Goal: Use online tool/utility: Utilize a website feature to perform a specific function

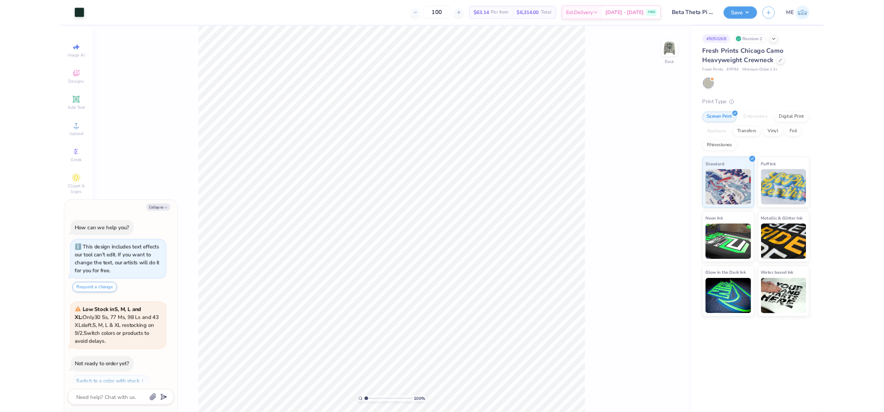
scroll to position [7, 0]
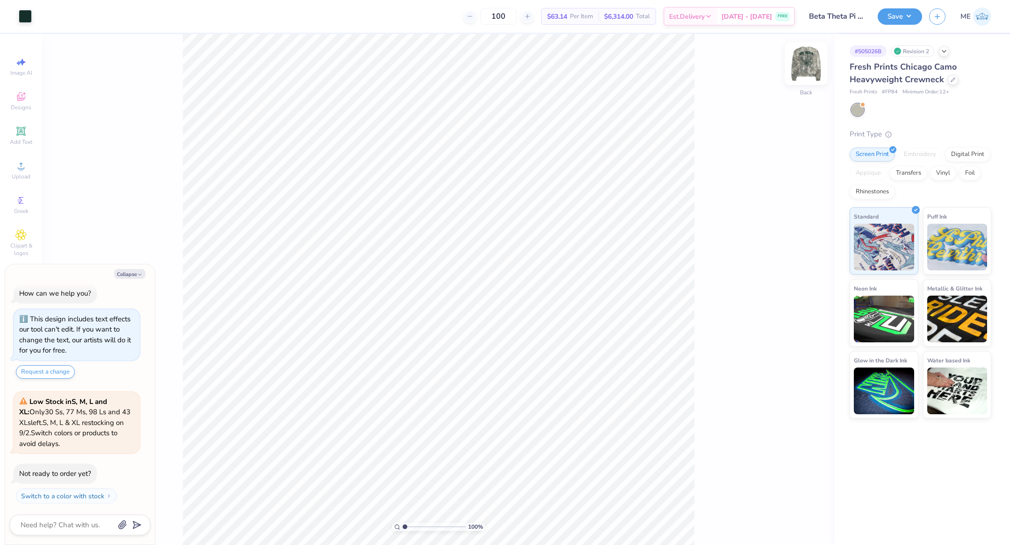
click at [798, 68] on img at bounding box center [805, 63] width 37 height 37
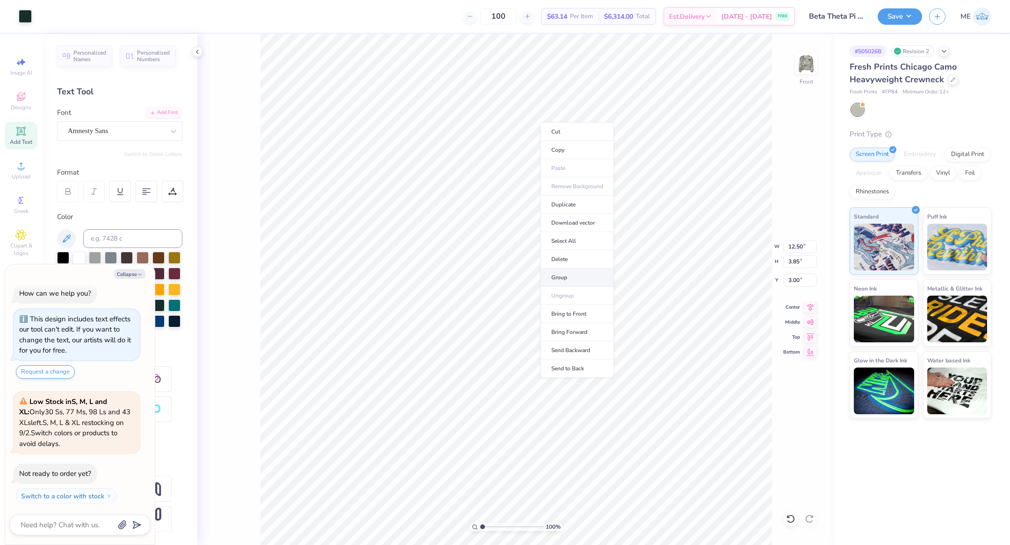
click at [573, 270] on li "Group" at bounding box center [576, 278] width 73 height 18
type textarea "x"
type input "8.20"
type input "0.65"
type input "16.05"
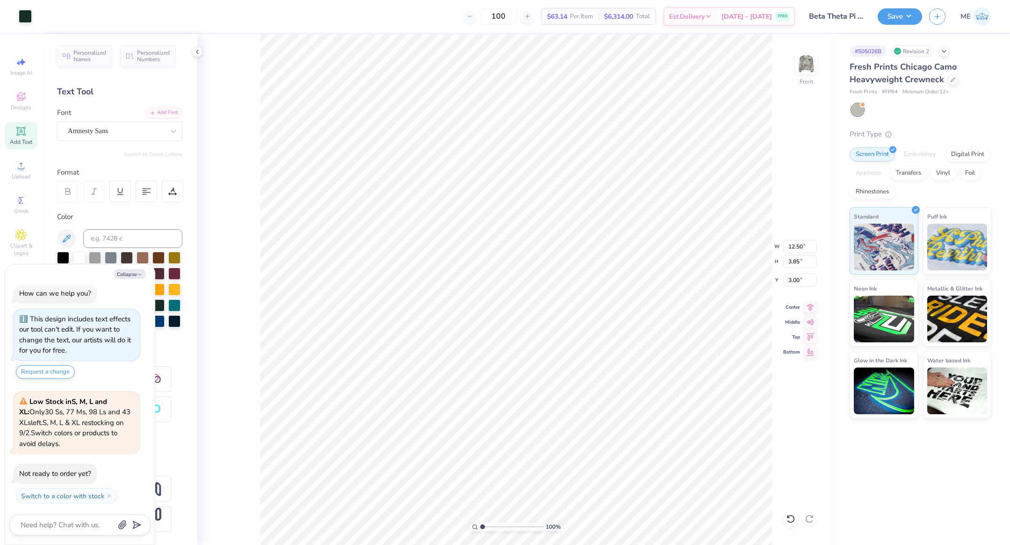
type textarea "x"
type input "1.07"
type textarea "x"
type input "20.53"
type textarea "x"
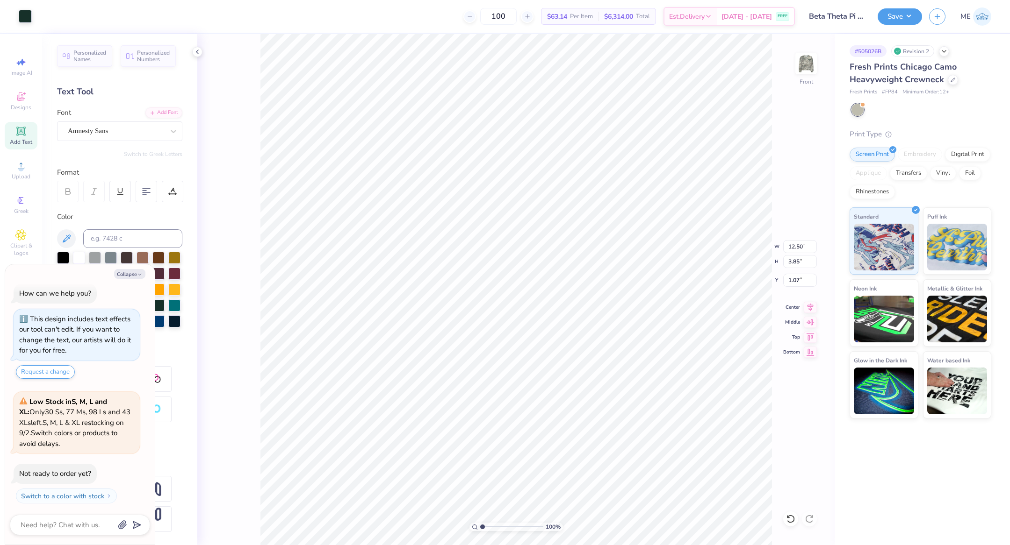
type input "16.19"
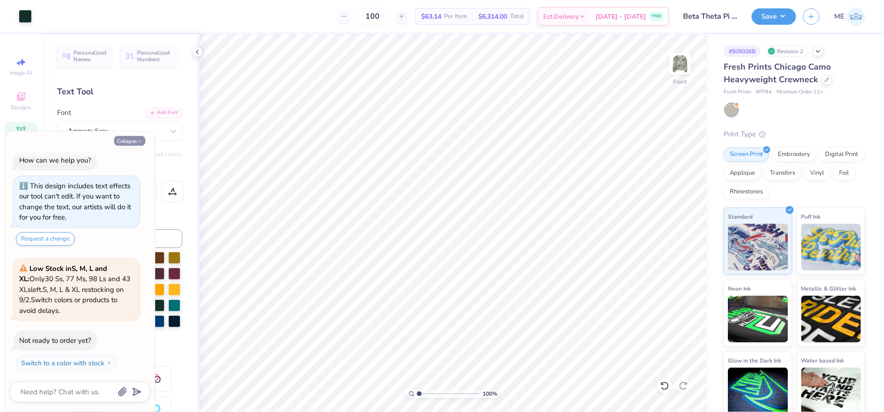
click at [134, 141] on button "Collapse" at bounding box center [129, 141] width 31 height 10
type textarea "x"
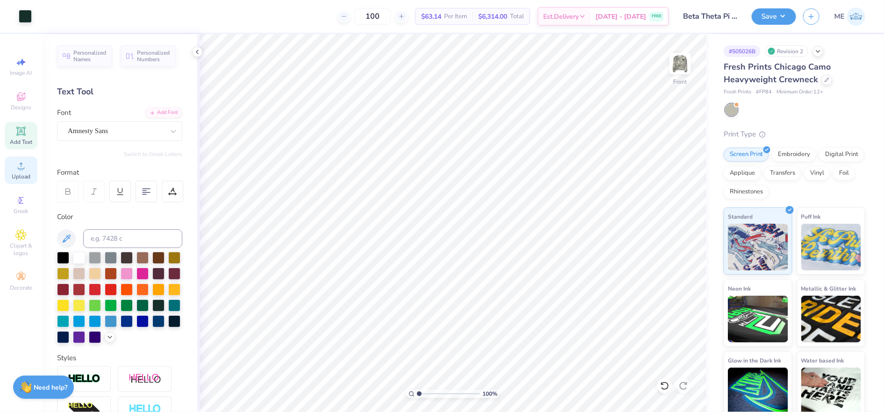
click at [26, 176] on span "Upload" at bounding box center [21, 176] width 19 height 7
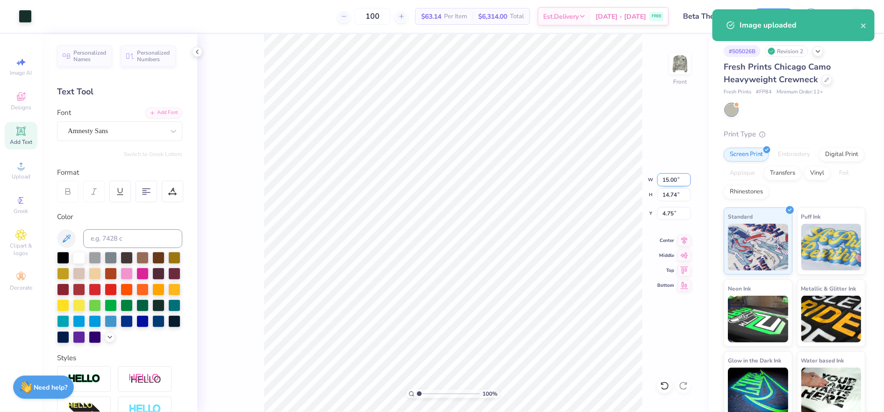
click at [667, 183] on input "15.00" at bounding box center [674, 179] width 34 height 13
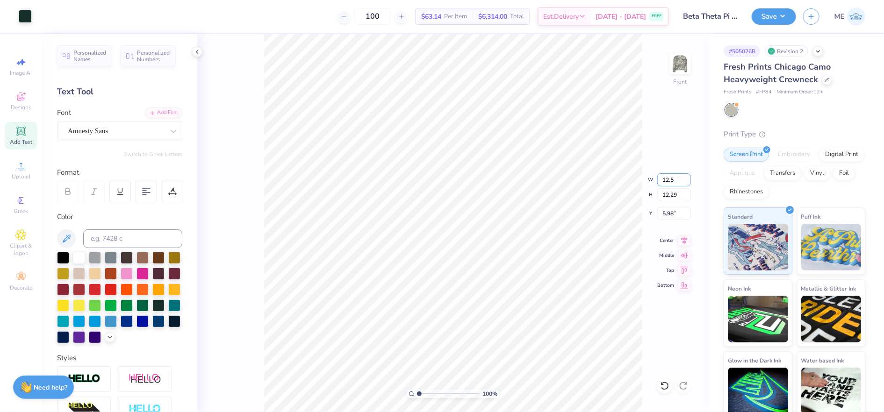
type input "12.50"
type input "12.29"
click at [668, 208] on input "5.98" at bounding box center [674, 213] width 34 height 13
type input "3.00"
click at [685, 239] on icon at bounding box center [684, 239] width 13 height 11
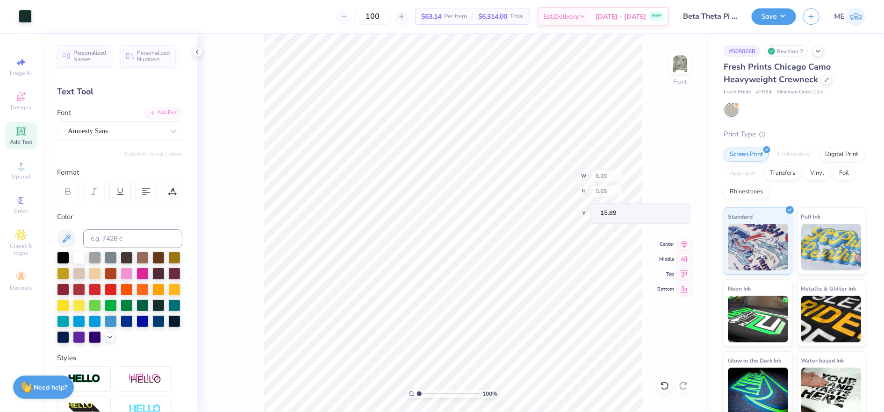
type input "15.89"
type input "15.69"
click at [763, 20] on button "Save" at bounding box center [774, 15] width 44 height 16
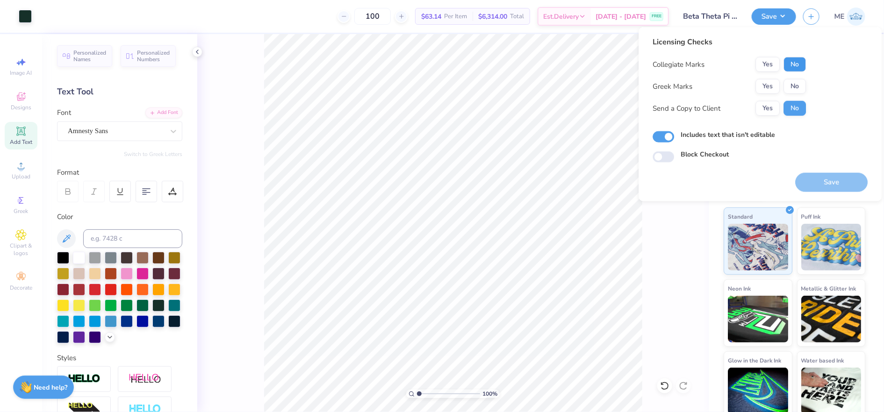
click at [792, 61] on button "No" at bounding box center [795, 64] width 22 height 15
click at [766, 84] on button "Yes" at bounding box center [768, 86] width 24 height 15
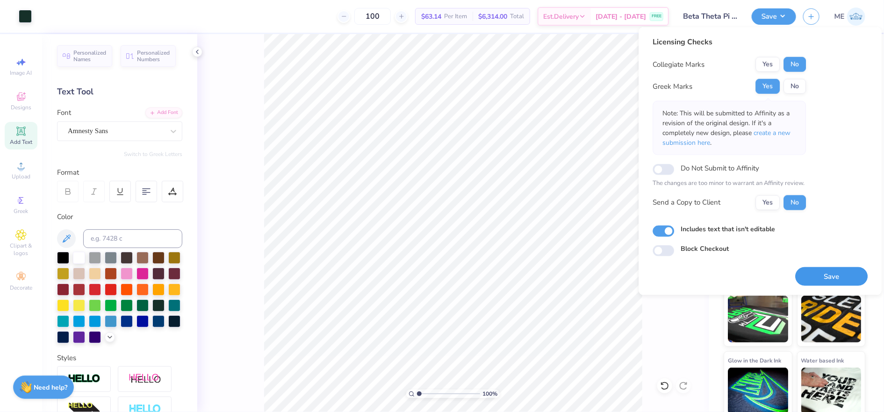
click at [817, 270] on button "Save" at bounding box center [832, 276] width 72 height 19
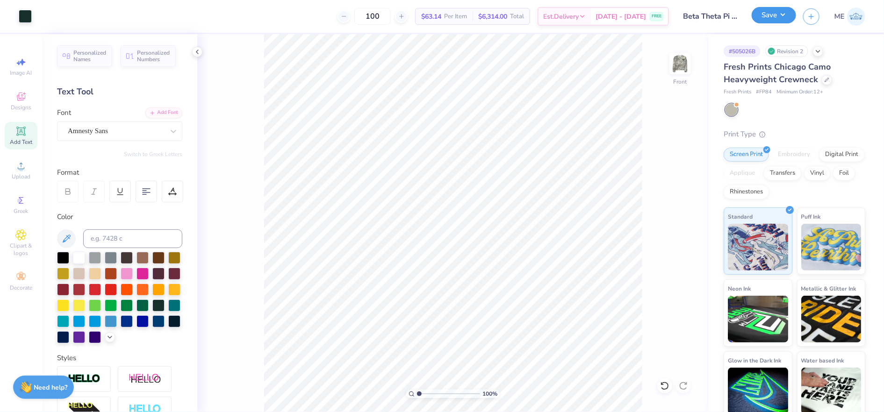
click at [769, 10] on button "Save" at bounding box center [774, 15] width 44 height 16
click at [669, 60] on img at bounding box center [679, 63] width 37 height 37
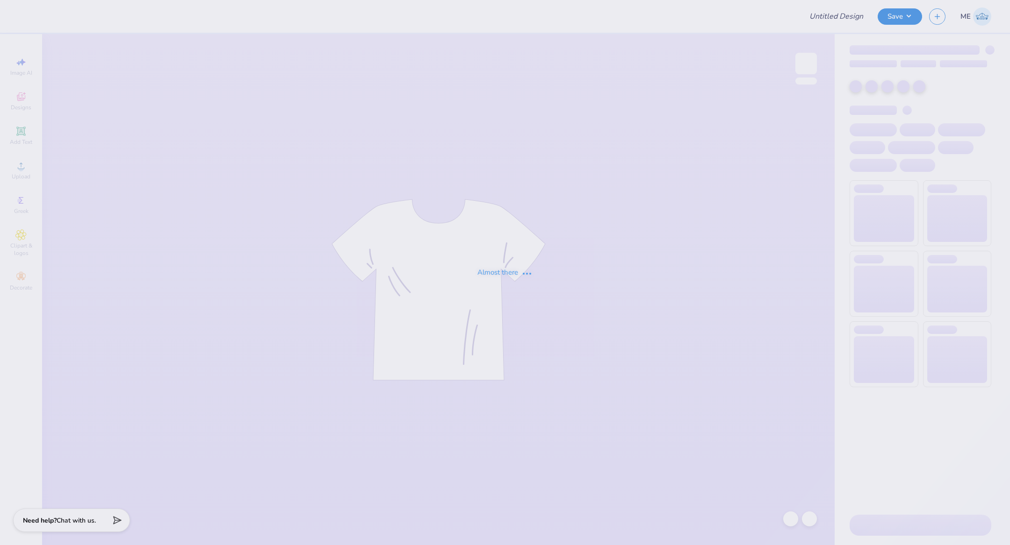
type input "[PERSON_NAME] : [US_STATE][GEOGRAPHIC_DATA]: [GEOGRAPHIC_DATA]"
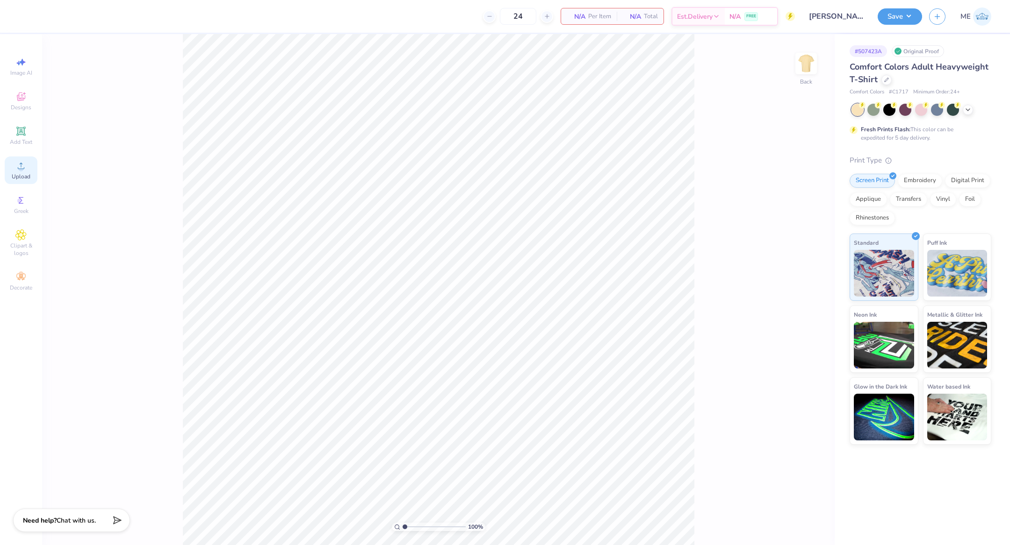
click at [27, 166] on div "Upload" at bounding box center [21, 171] width 33 height 28
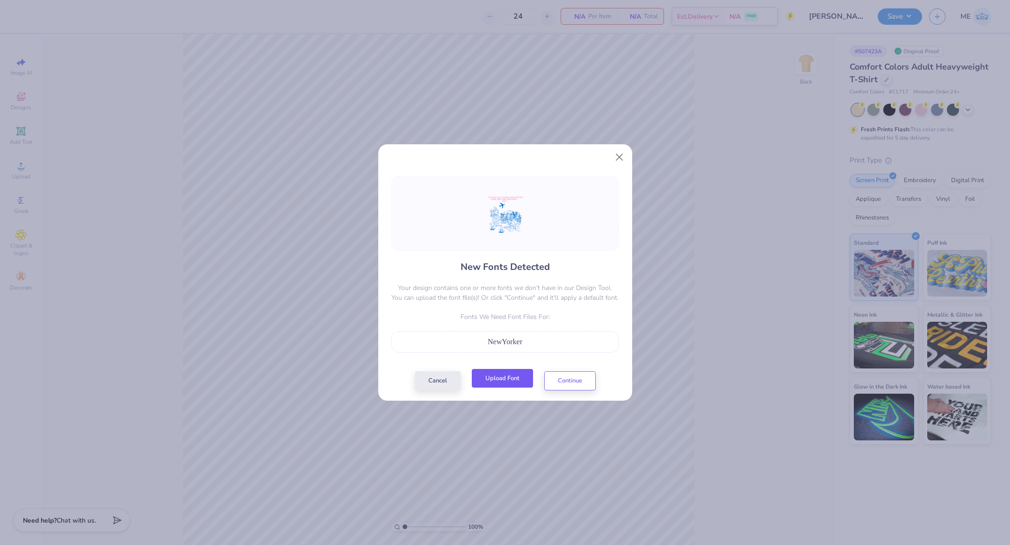
click at [517, 376] on button "Upload Font" at bounding box center [502, 378] width 61 height 19
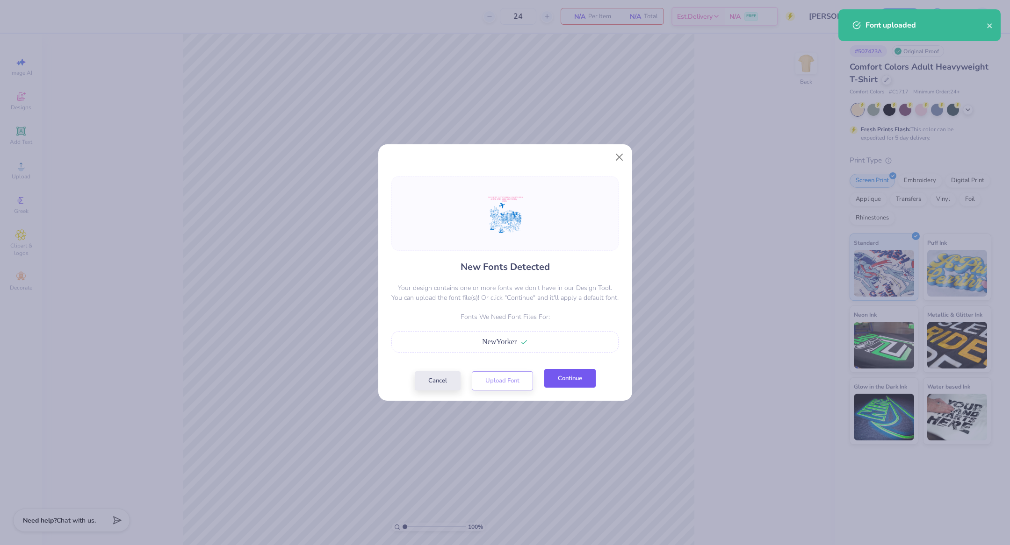
click at [576, 378] on button "Continue" at bounding box center [569, 378] width 51 height 19
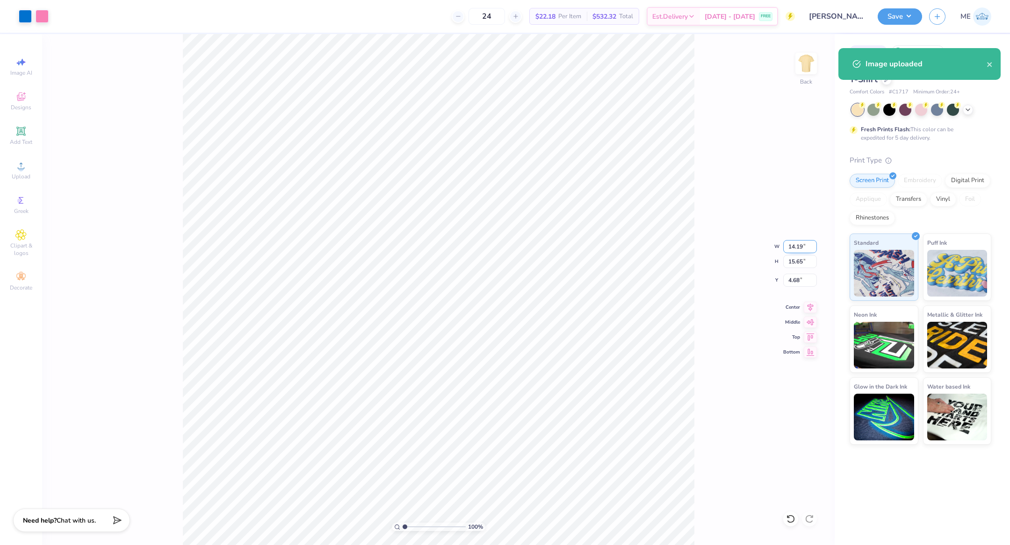
click at [792, 248] on input "14.19" at bounding box center [800, 246] width 34 height 13
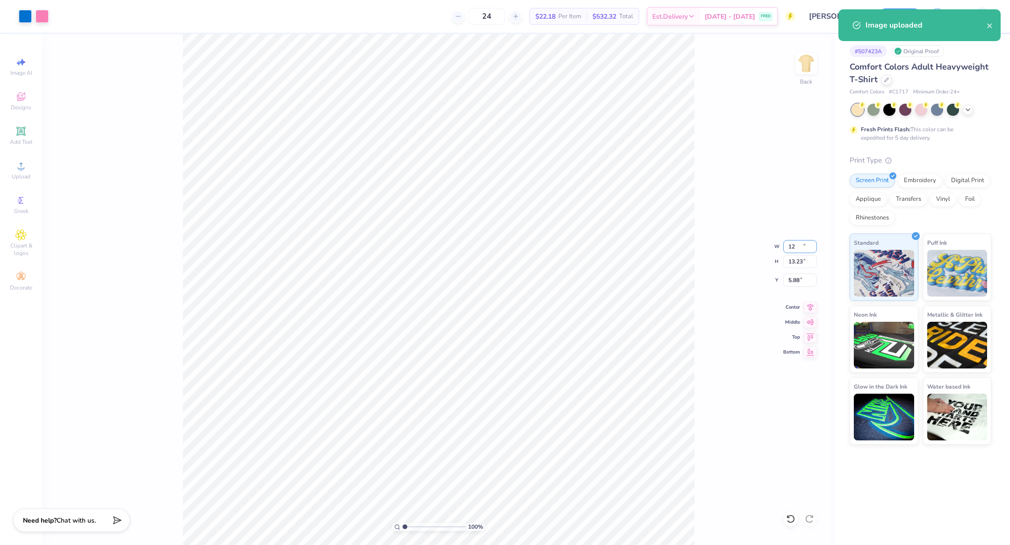
type input "12.00"
type input "13.23"
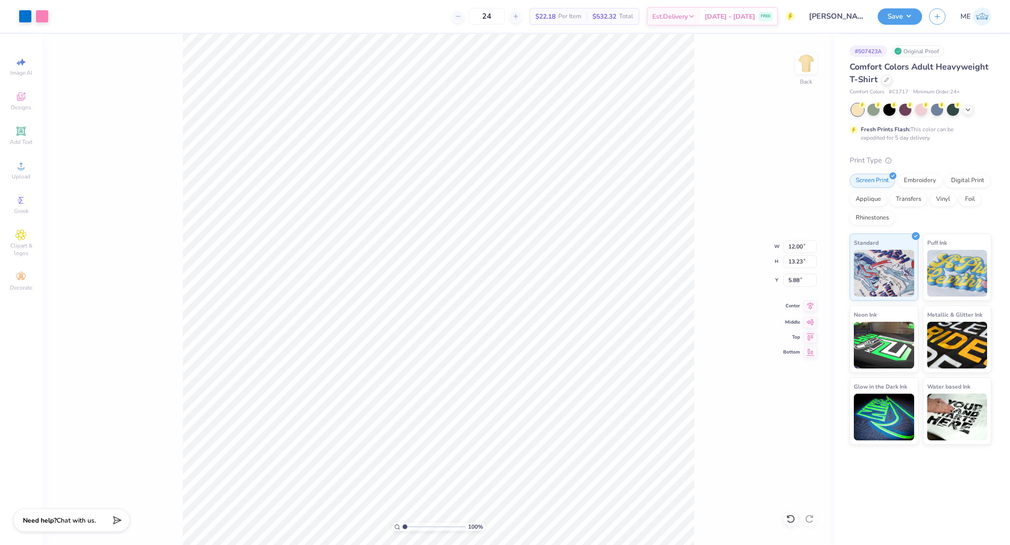
click at [813, 309] on icon at bounding box center [809, 306] width 13 height 11
click at [805, 283] on input "5.88" at bounding box center [800, 280] width 34 height 13
type input "3.00"
click at [910, 11] on button "Save" at bounding box center [899, 15] width 44 height 16
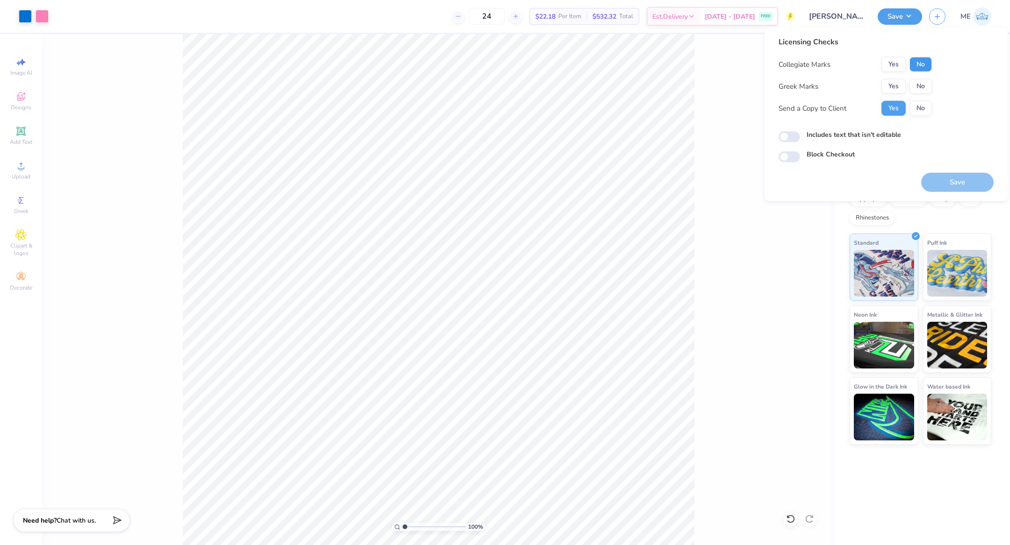
click at [920, 57] on button "No" at bounding box center [920, 64] width 22 height 15
click at [918, 82] on button "No" at bounding box center [920, 86] width 22 height 15
click at [955, 185] on button "Save" at bounding box center [957, 182] width 72 height 19
